Goal: Check status: Check status

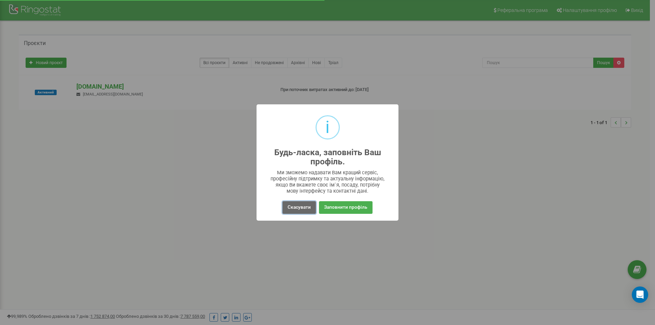
click at [305, 206] on button "Скасувати" at bounding box center [298, 207] width 33 height 13
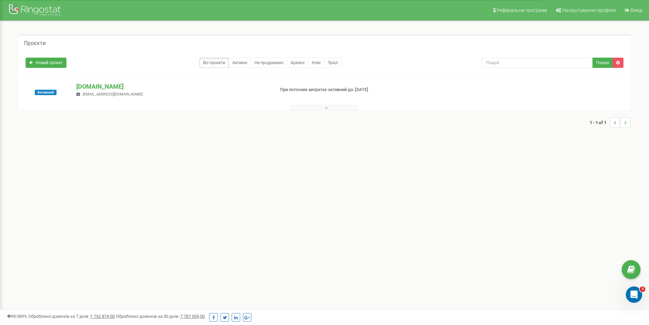
click at [86, 82] on div "Активний [DOMAIN_NAME] [EMAIL_ADDRESS][DOMAIN_NAME] При поточних витратах актив…" at bounding box center [325, 92] width 612 height 34
drag, startPoint x: 89, startPoint y: 86, endPoint x: 133, endPoint y: 111, distance: 50.6
click at [90, 86] on p "[DOMAIN_NAME]" at bounding box center [172, 86] width 193 height 9
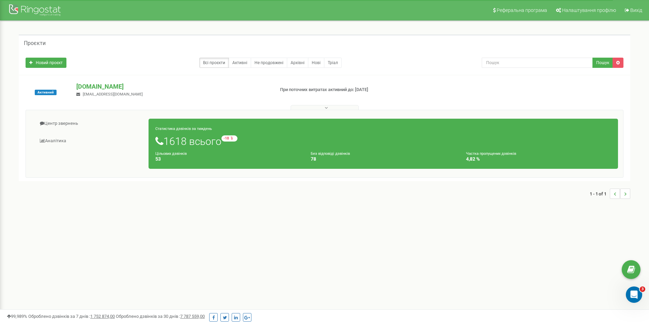
click at [178, 138] on h1 "1618 всього -18 відносно минулого тижня" at bounding box center [383, 141] width 456 height 12
click at [54, 140] on link "Аналiтика" at bounding box center [90, 141] width 118 height 17
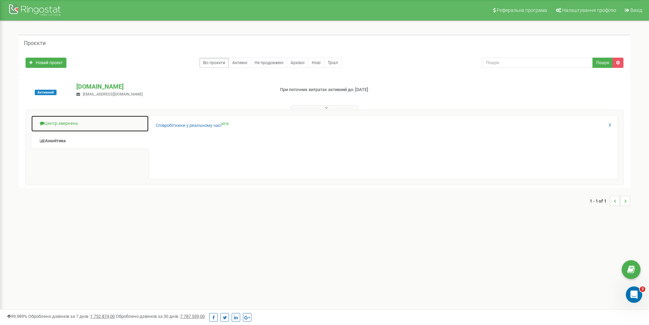
click at [55, 126] on link "Центр звернень" at bounding box center [90, 123] width 118 height 17
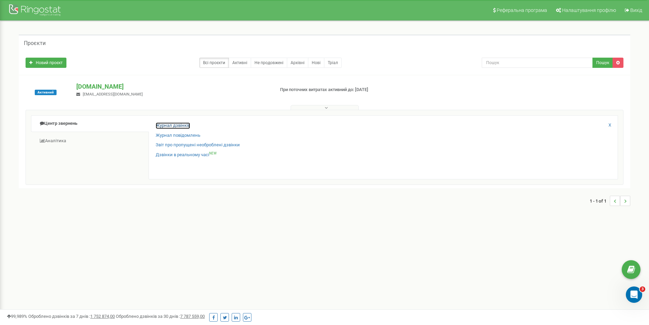
click at [176, 126] on link "Журнал дзвінків" at bounding box center [173, 125] width 34 height 6
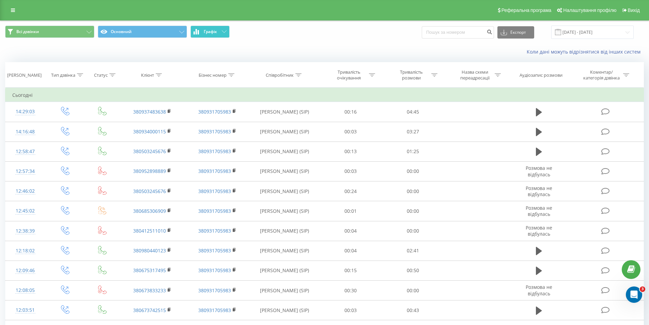
click at [201, 32] on button "Графік" at bounding box center [210, 32] width 39 height 12
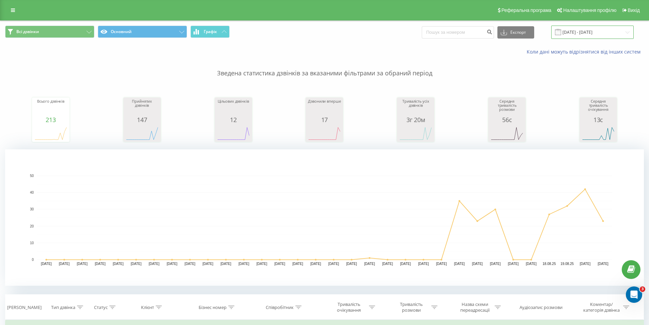
click at [603, 31] on input "21.07.2025 - 21.08.2025" at bounding box center [593, 32] width 82 height 13
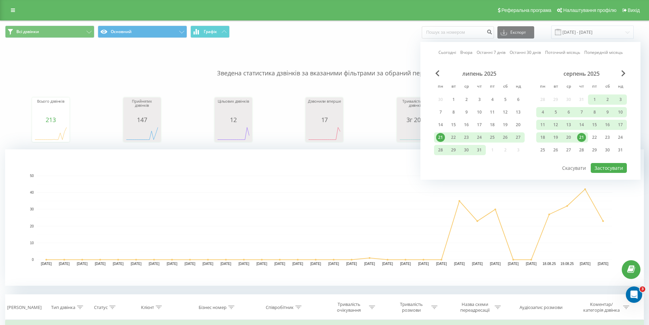
click at [584, 137] on div "21" at bounding box center [581, 137] width 9 height 9
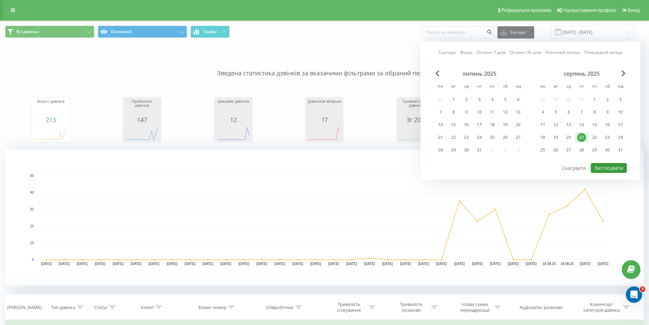
click at [612, 171] on button "Застосувати" at bounding box center [609, 168] width 36 height 10
type input "21.08.2025 - 21.08.2025"
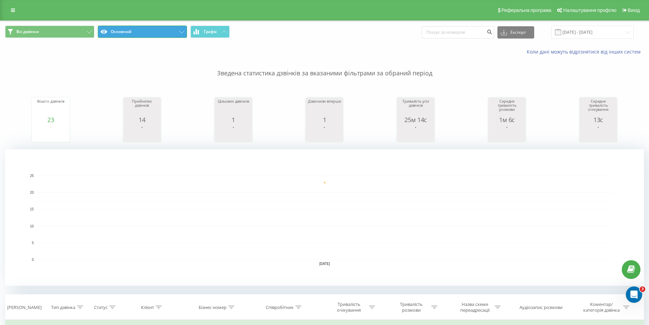
click at [167, 35] on button "Основний" at bounding box center [142, 32] width 89 height 12
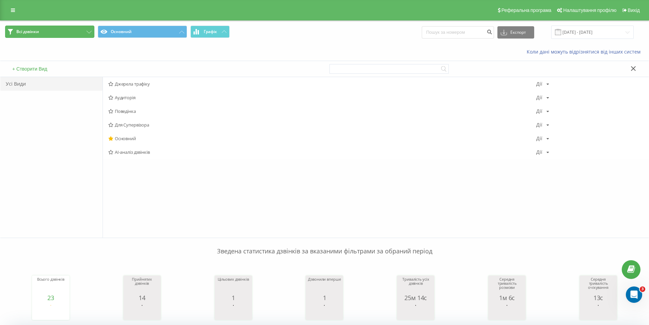
click at [75, 32] on button "Всі дзвінки" at bounding box center [49, 32] width 89 height 12
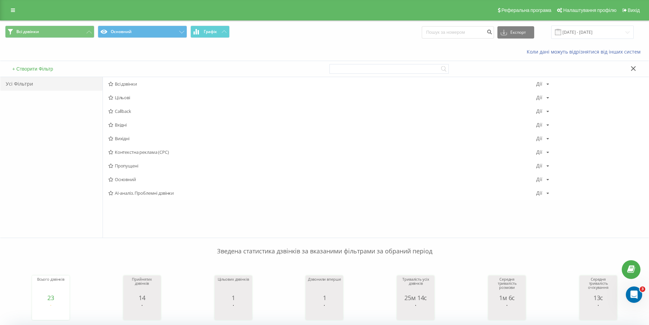
click at [632, 67] on icon at bounding box center [633, 68] width 5 height 5
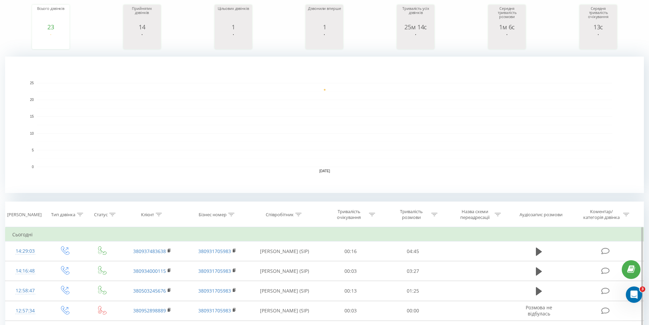
scroll to position [14, 0]
